Goal: Find specific page/section: Find specific page/section

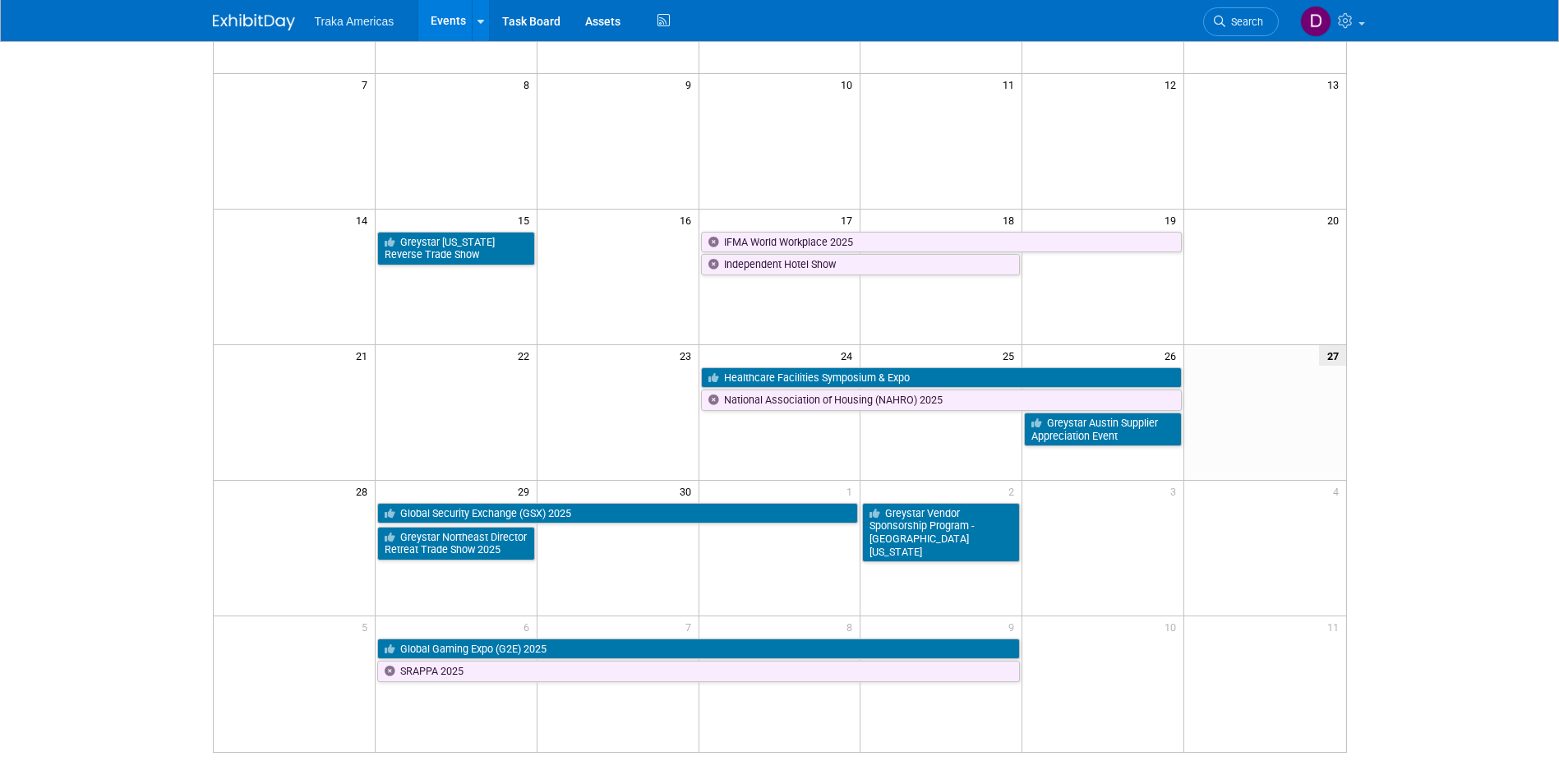
scroll to position [247, 0]
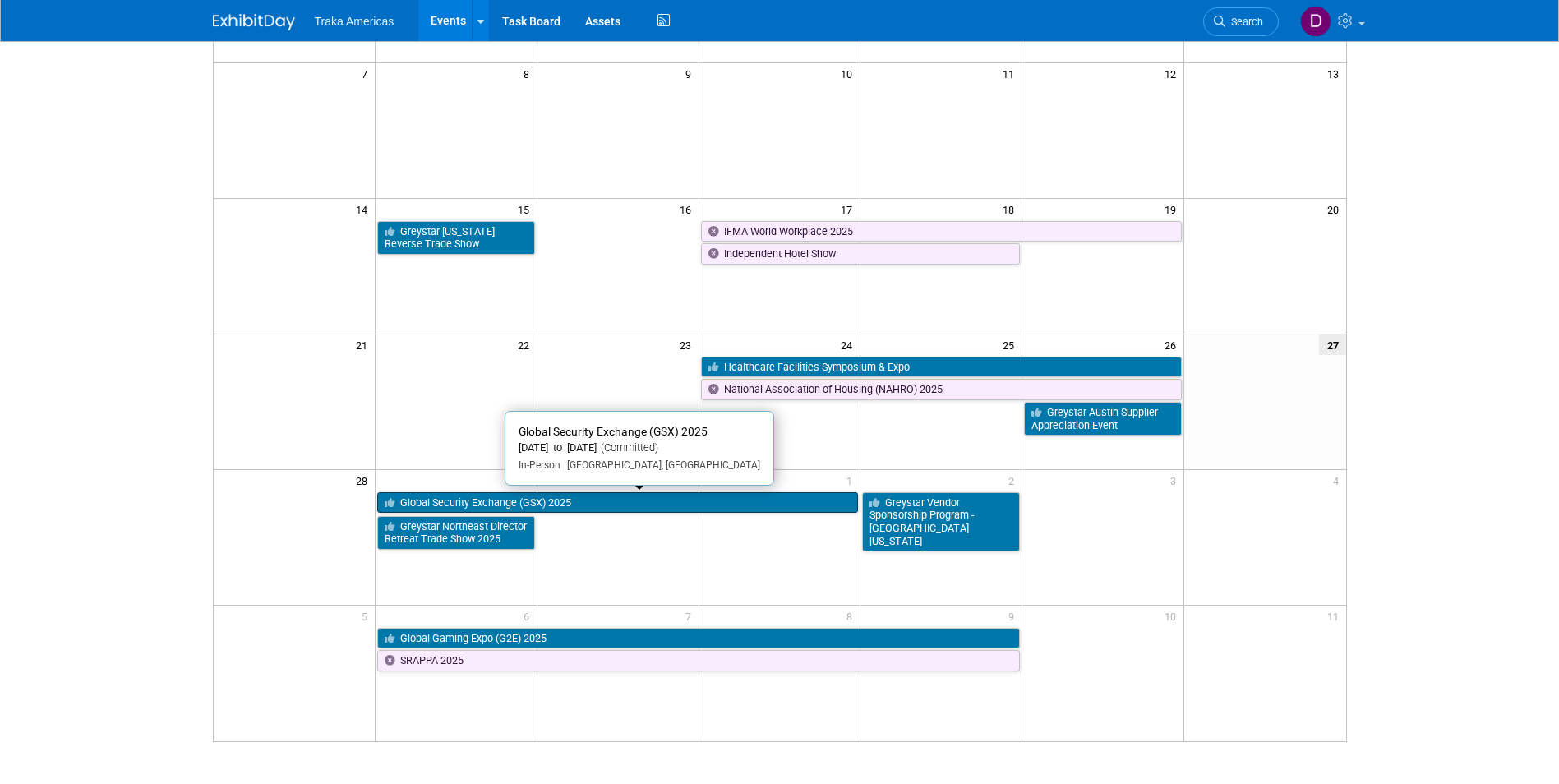
click at [598, 499] on link "Global Security Exchange (GSX) 2025" at bounding box center [617, 502] width 482 height 21
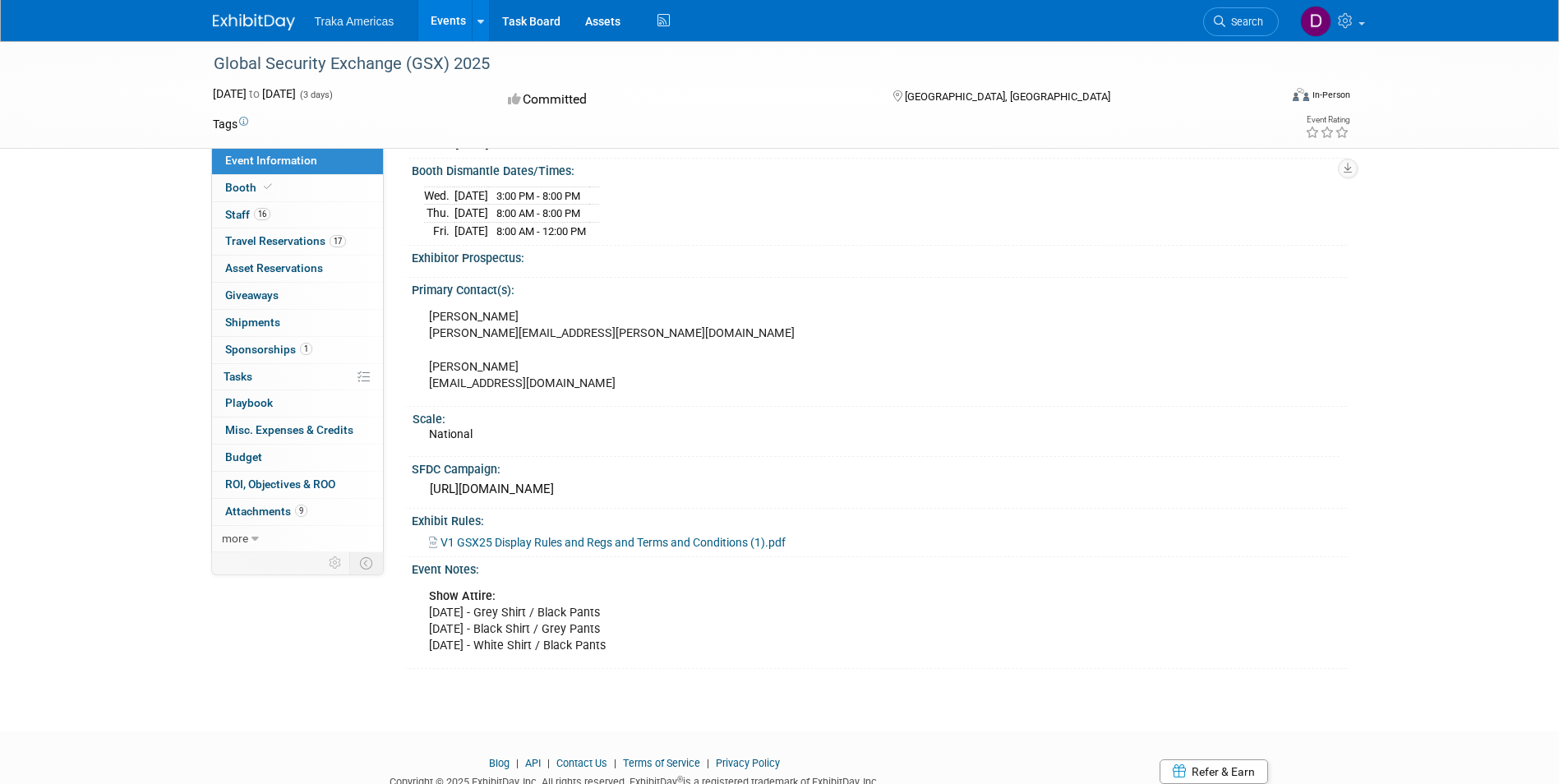
scroll to position [493, 0]
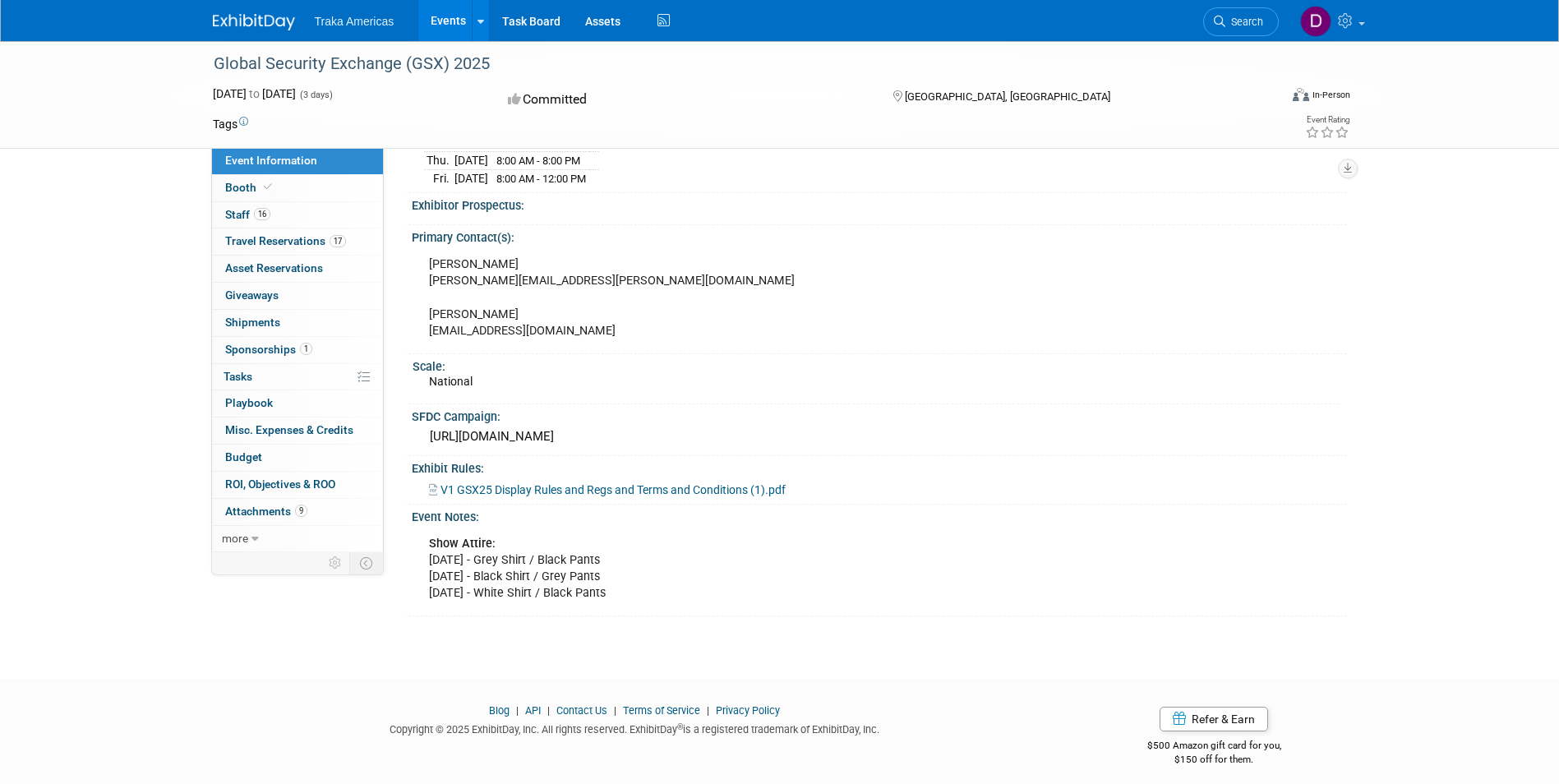
drag, startPoint x: 580, startPoint y: 603, endPoint x: 568, endPoint y: 593, distance: 15.6
click at [568, 593] on div "Show Attire: [DATE] - Grey Shirt / Black Pants [DATE] - Black Shirt / Grey Pant…" at bounding box center [791, 568] width 747 height 83
drag, startPoint x: 431, startPoint y: 533, endPoint x: 677, endPoint y: 593, distance: 253.2
click at [677, 593] on div "Show Attire: [DATE] - Grey Shirt / Black Pants [DATE] - Black Shirt / Grey Pant…" at bounding box center [791, 568] width 747 height 83
drag, startPoint x: 677, startPoint y: 593, endPoint x: 584, endPoint y: 585, distance: 93.3
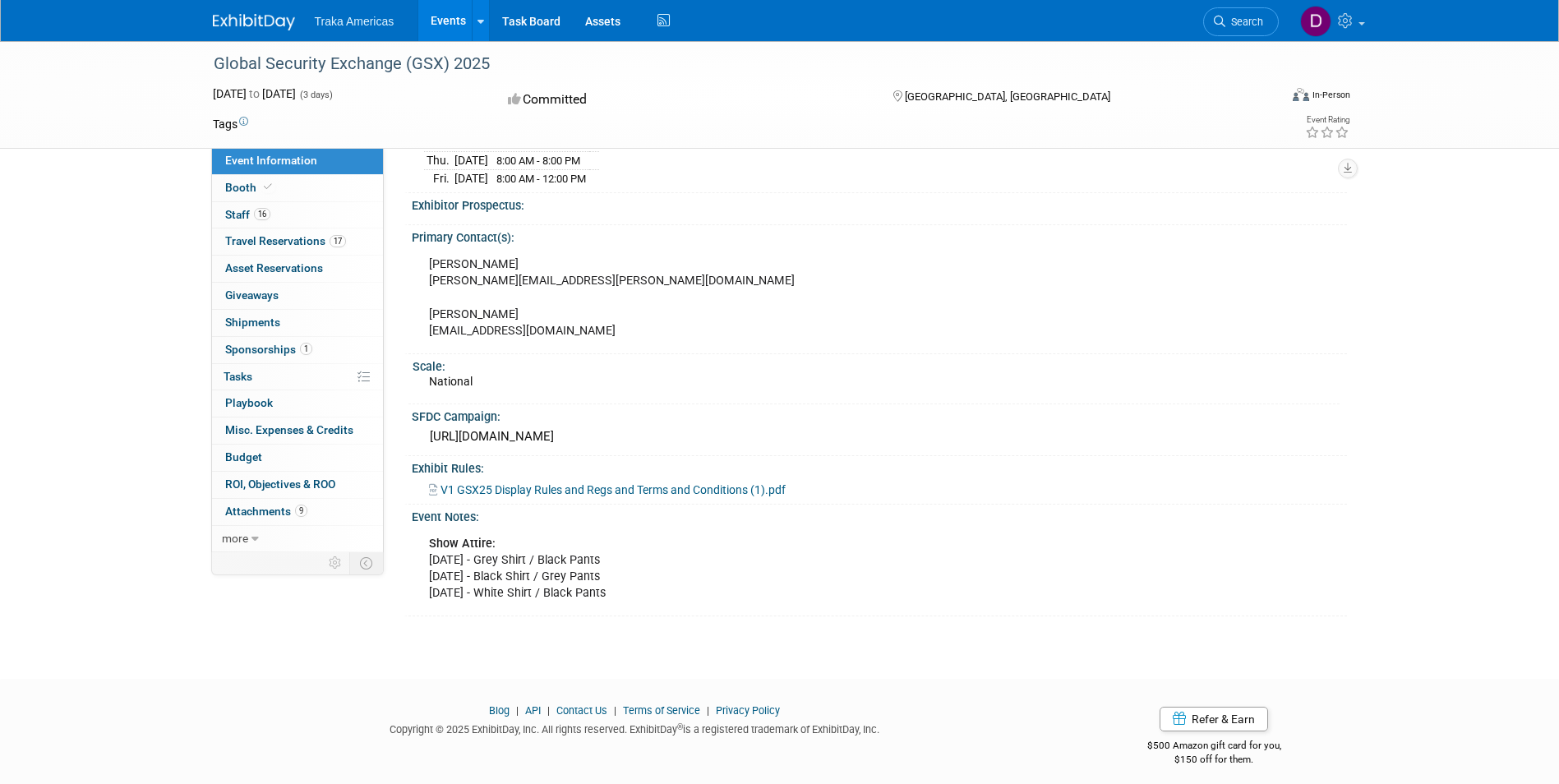
copy div "Show Attire: [DATE] - Grey Shirt / Black Pants [DATE] - Black Shirt / Grey Pant…"
